Goal: Use online tool/utility: Utilize a website feature to perform a specific function

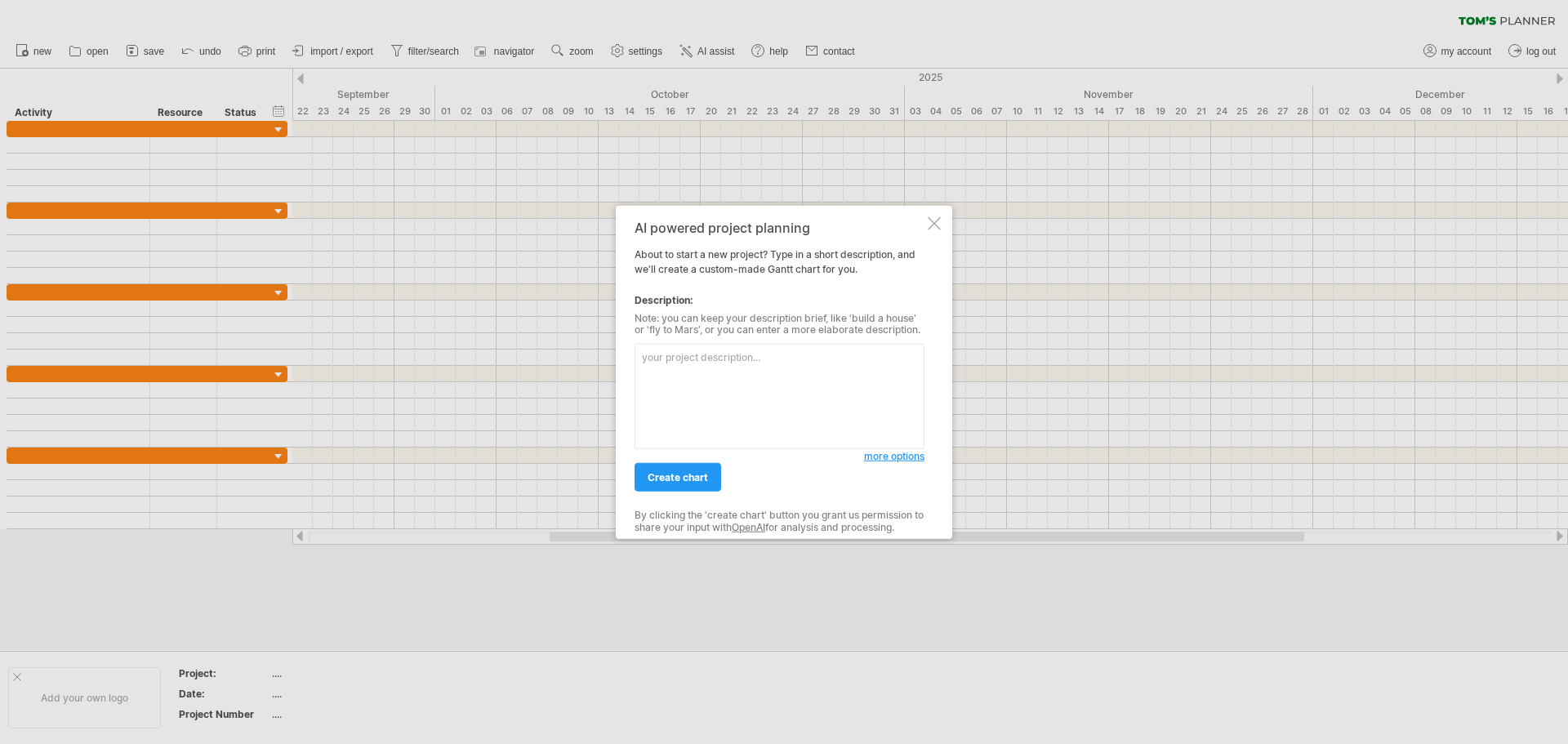
click at [710, 359] on textarea at bounding box center [779, 397] width 290 height 105
type textarea "j"
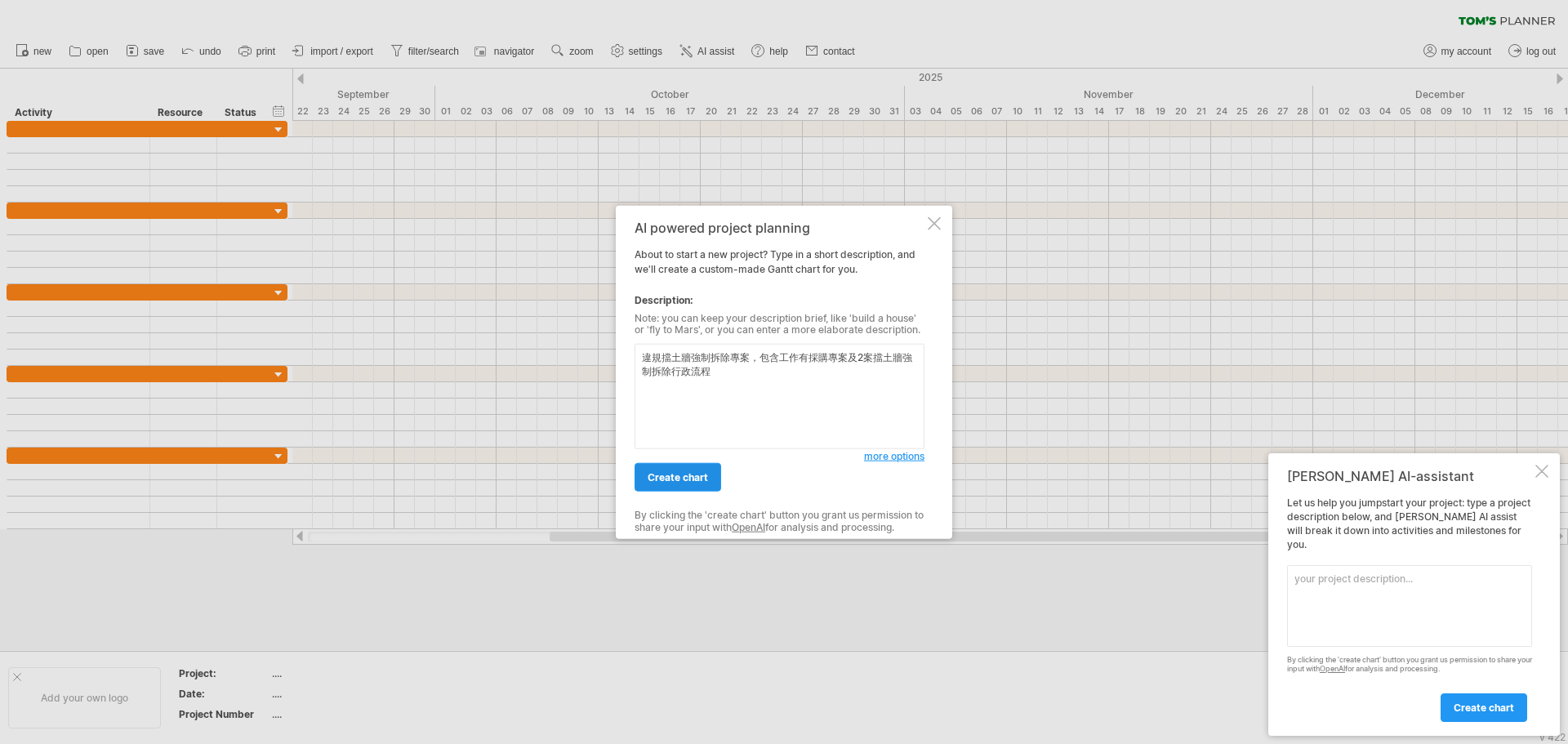
type textarea "違規擋土牆強制拆除專案，包含工作有採購專案及2案擋土牆強制拆除行政流程"
click at [691, 476] on span "create chart" at bounding box center [677, 477] width 60 height 12
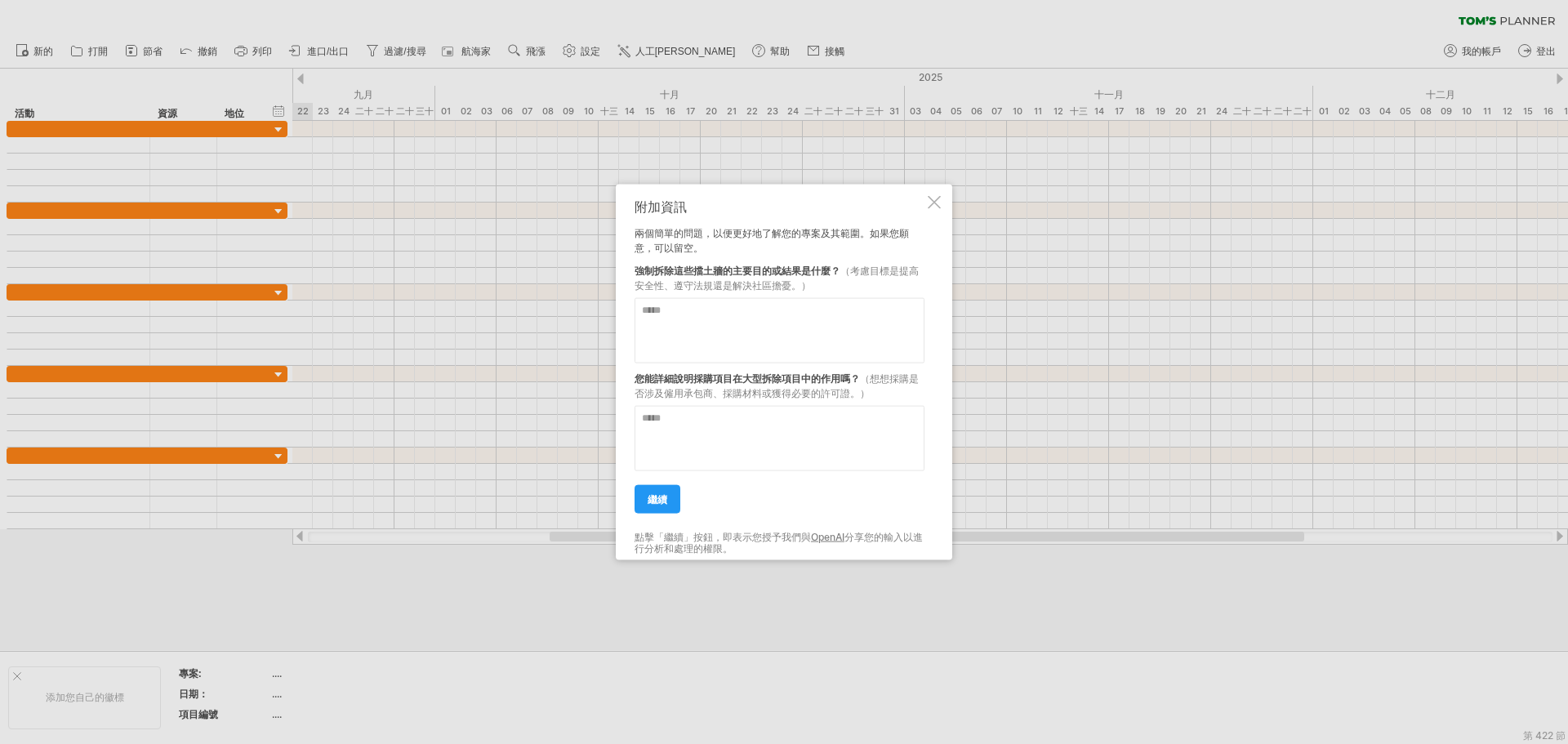
click at [791, 316] on textarea at bounding box center [779, 330] width 290 height 66
type textarea "*"
type textarea "********"
click at [836, 424] on textarea at bounding box center [779, 438] width 290 height 66
type textarea "**********"
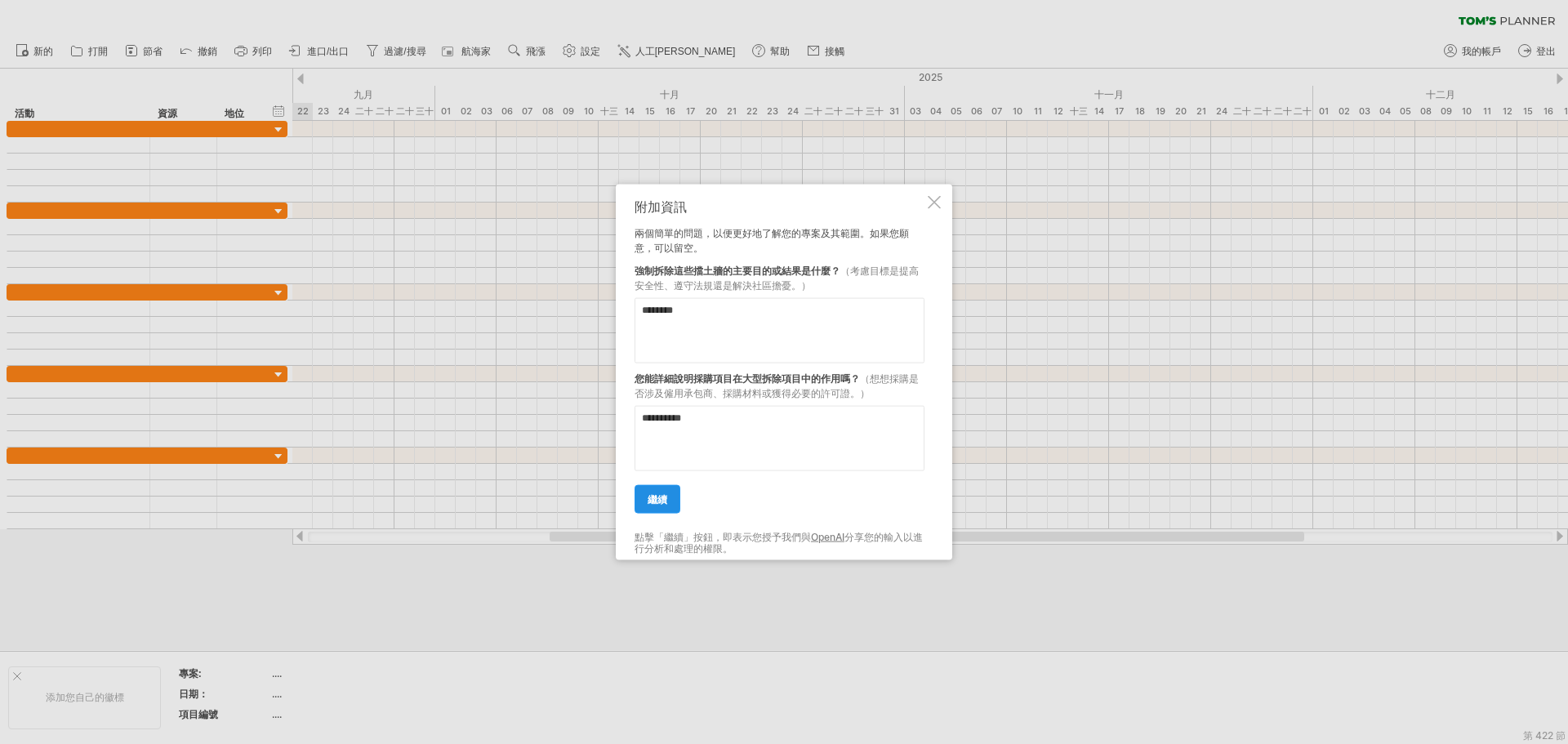
click at [671, 502] on link "繼續" at bounding box center [657, 498] width 46 height 29
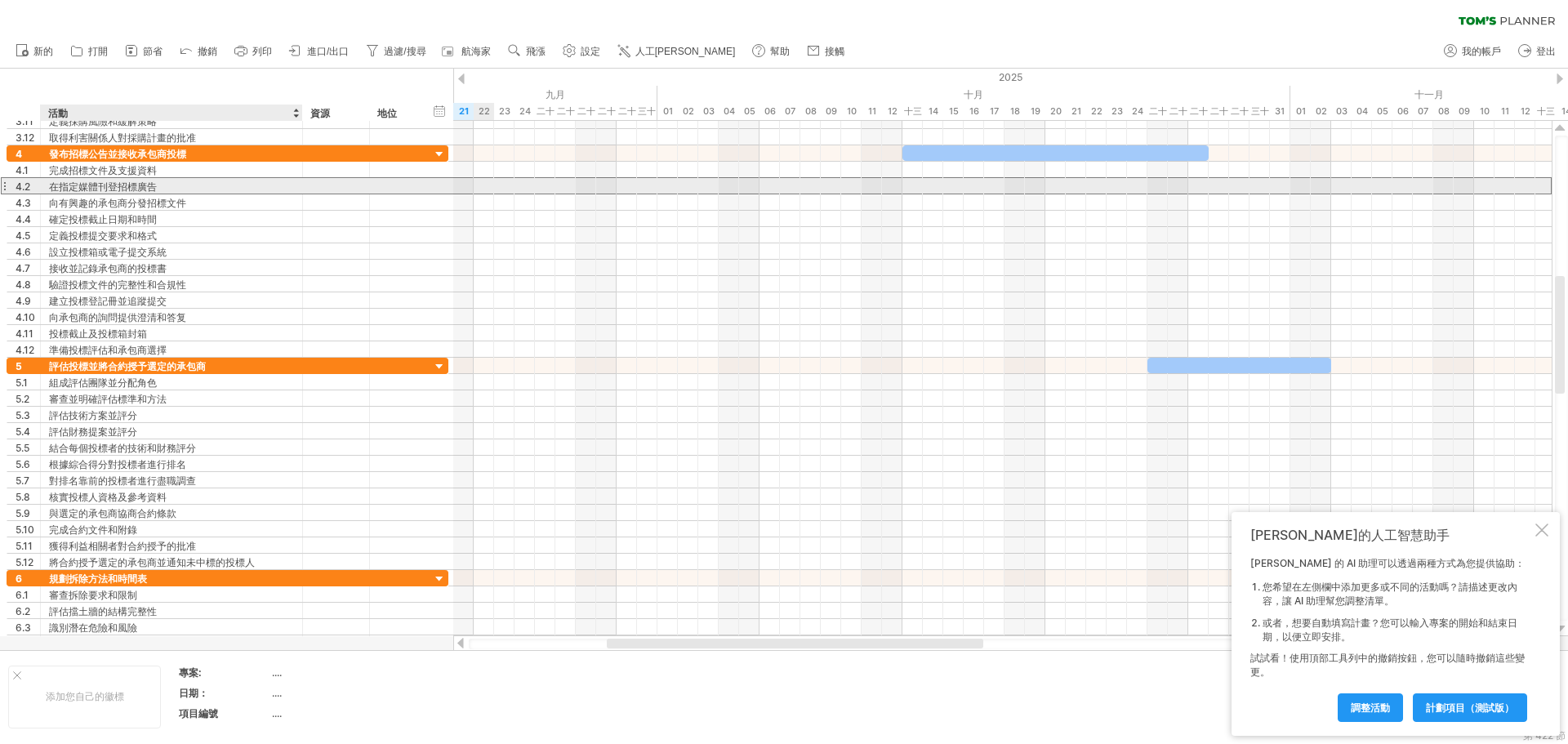
click at [103, 182] on font "在指定媒體刊登招標廣告" at bounding box center [102, 186] width 108 height 12
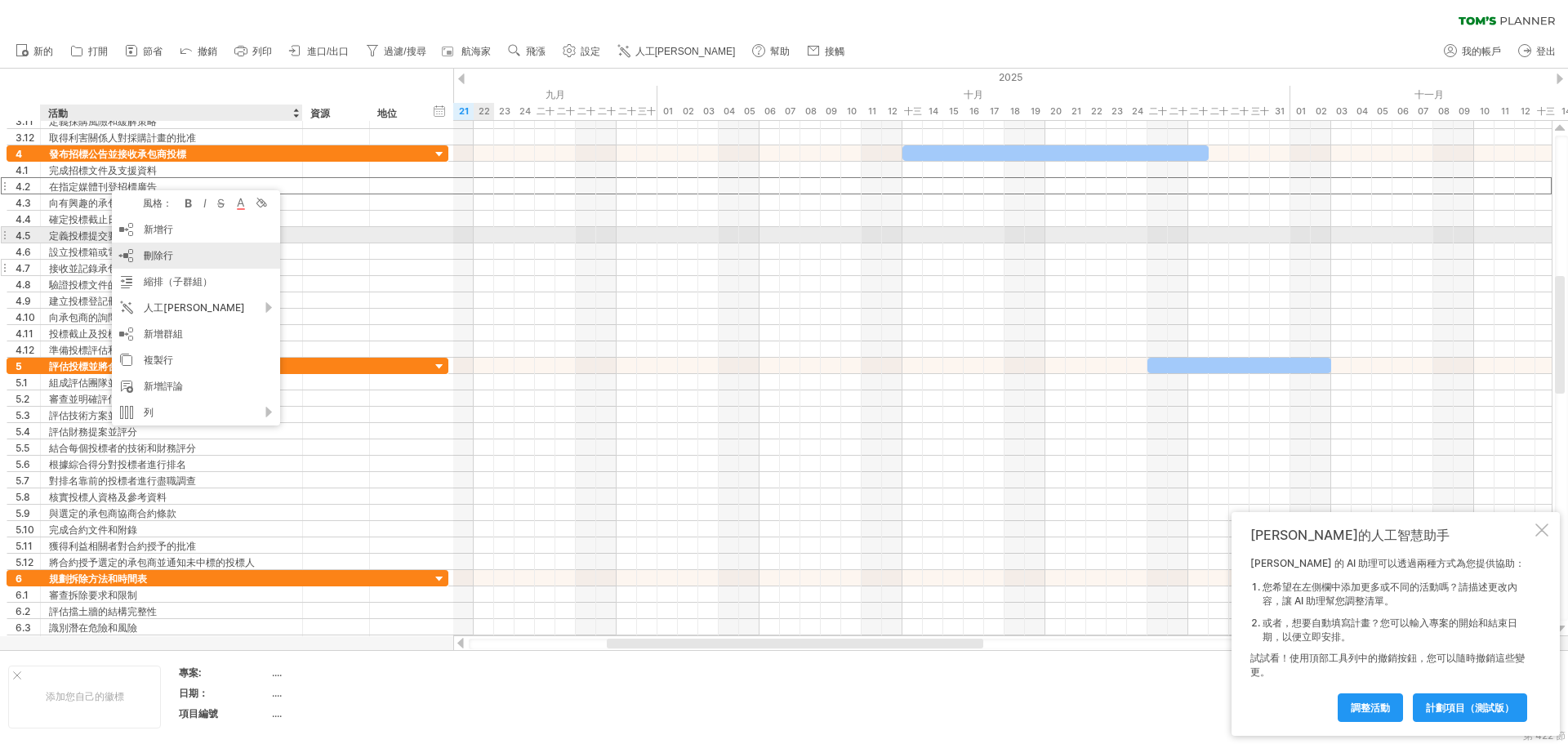
click at [150, 245] on div "刪除行 刪除選取的行" at bounding box center [196, 256] width 168 height 26
